Goal: Use online tool/utility: Utilize a website feature to perform a specific function

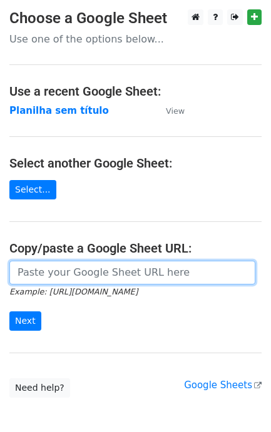
click at [122, 282] on input "url" at bounding box center [132, 273] width 246 height 24
paste input "[URL][DOMAIN_NAME]"
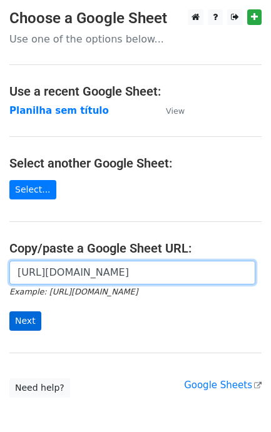
type input "[URL][DOMAIN_NAME]"
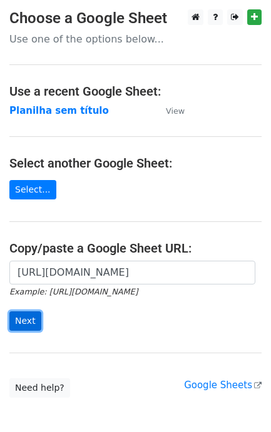
click at [28, 330] on input "Next" at bounding box center [25, 320] width 32 height 19
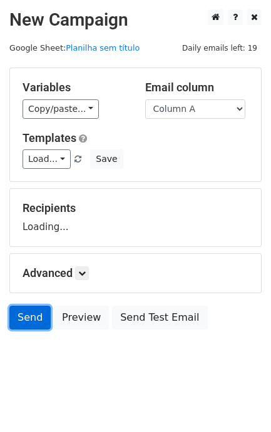
click at [32, 320] on link "Send" at bounding box center [29, 317] width 41 height 24
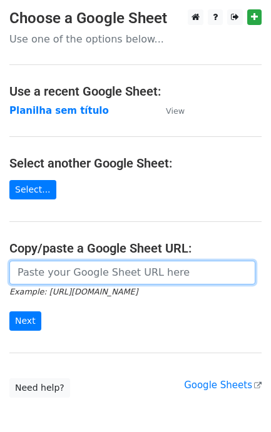
click at [98, 261] on input "url" at bounding box center [132, 273] width 246 height 24
paste input "[URL][DOMAIN_NAME]"
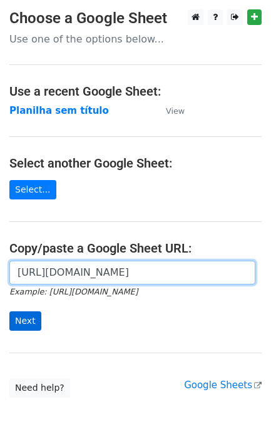
type input "https://docs.google.com/spreadsheets/d/1S-SQS2_G7Zty6PTnG5c1oUpd2WHXhMJP4fiCFJ9…"
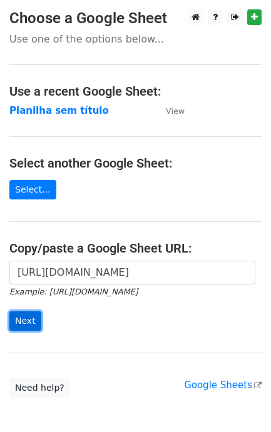
click at [36, 317] on input "Next" at bounding box center [25, 320] width 32 height 19
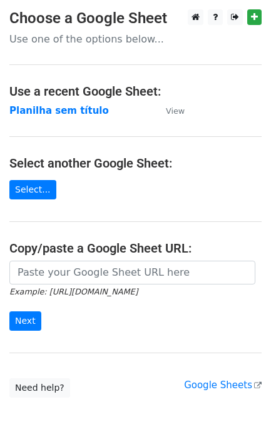
click at [67, 281] on input "url" at bounding box center [132, 273] width 246 height 24
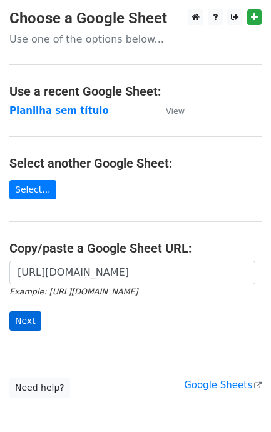
type input "[URL][DOMAIN_NAME]"
click at [36, 328] on input "Next" at bounding box center [25, 320] width 32 height 19
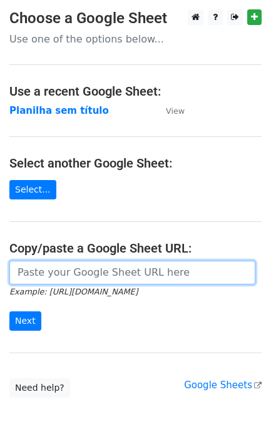
click at [83, 275] on input "url" at bounding box center [132, 273] width 246 height 24
paste input "https://docs.google.com/spreadsheets/d/1S-SQS2_G7Zty6PTnG5c1oUpd2WHXhMJP4fiCFJ9…"
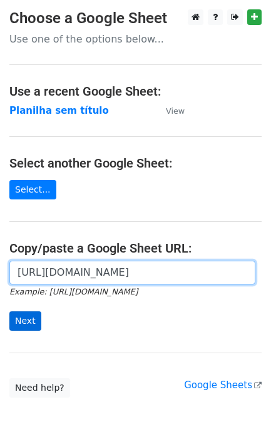
type input "[URL][DOMAIN_NAME]"
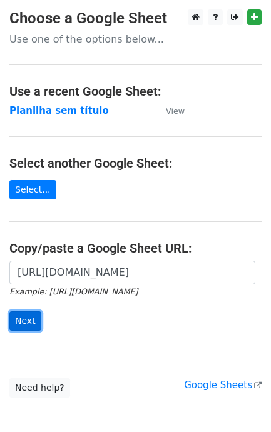
click at [35, 316] on input "Next" at bounding box center [25, 320] width 32 height 19
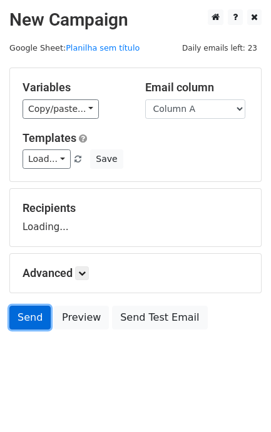
click at [37, 315] on link "Send" at bounding box center [29, 317] width 41 height 24
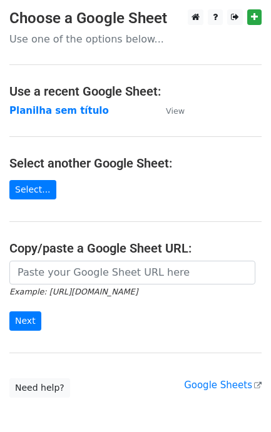
click at [86, 272] on input "url" at bounding box center [132, 273] width 246 height 24
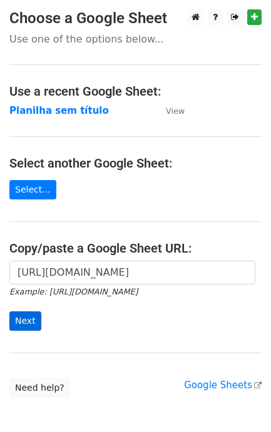
type input "https://docs.google.com/spreadsheets/d/1S-SQS2_G7Zty6PTnG5c1oUpd2WHXhMJP4fiCFJ9…"
click at [25, 314] on input "Next" at bounding box center [25, 320] width 32 height 19
type input "https://docs.google.com/spreadsheets/d/1S-SQS2_G7Zty6PTnG5c1oUpd2WHXhMJP4fiCFJ9…"
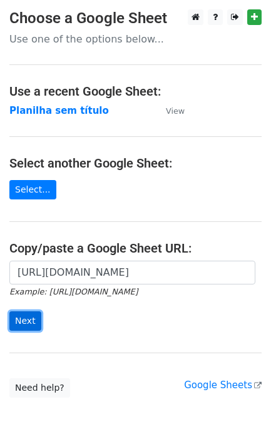
click at [32, 317] on input "Next" at bounding box center [25, 320] width 32 height 19
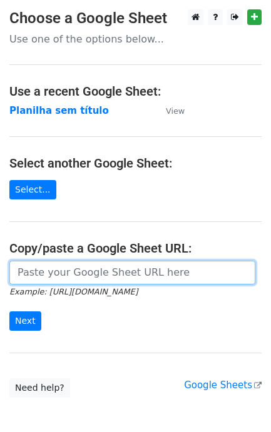
click at [62, 278] on input "url" at bounding box center [132, 273] width 246 height 24
paste input "[URL][DOMAIN_NAME]"
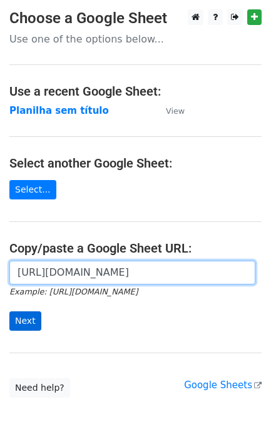
scroll to position [0, 279]
type input "[URL][DOMAIN_NAME]"
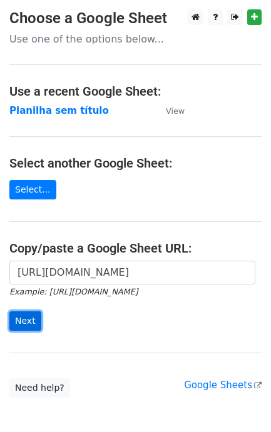
click at [32, 324] on input "Next" at bounding box center [25, 320] width 32 height 19
